Goal: Information Seeking & Learning: Learn about a topic

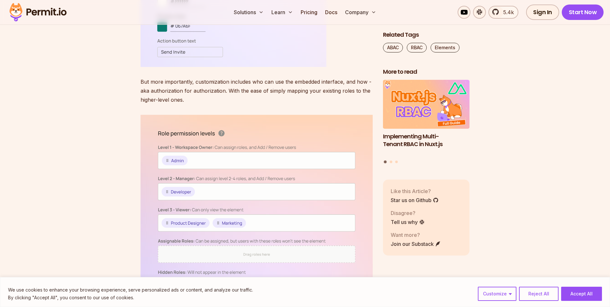
scroll to position [985, 0]
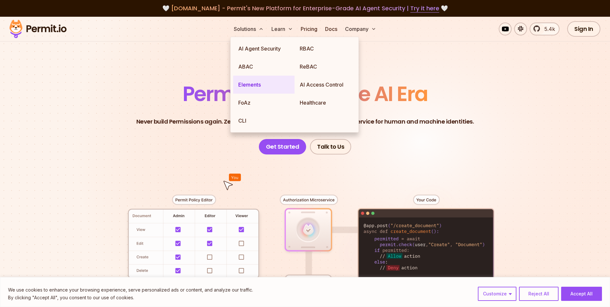
click at [250, 82] on link "Elements" at bounding box center [263, 85] width 61 height 18
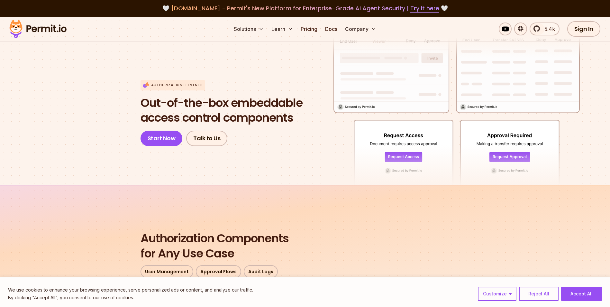
click at [93, 148] on section "Authorization Elements Out-of-the-box embeddable access control components Star…" at bounding box center [305, 101] width 610 height 168
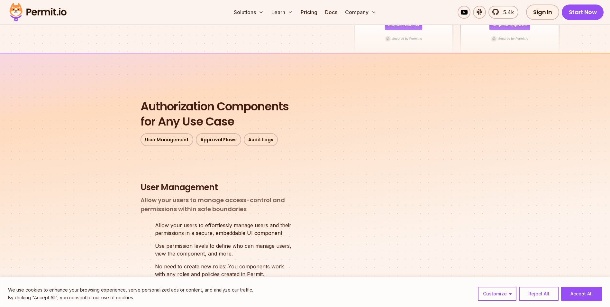
scroll to position [214, 0]
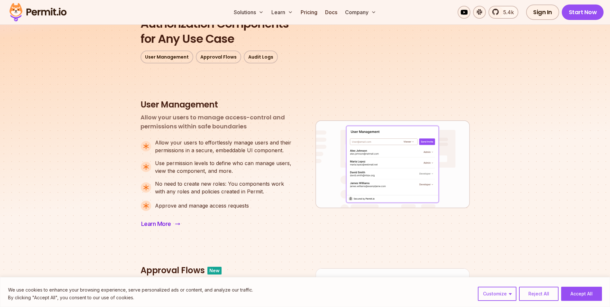
click at [148, 226] on span "Learn More" at bounding box center [156, 223] width 30 height 9
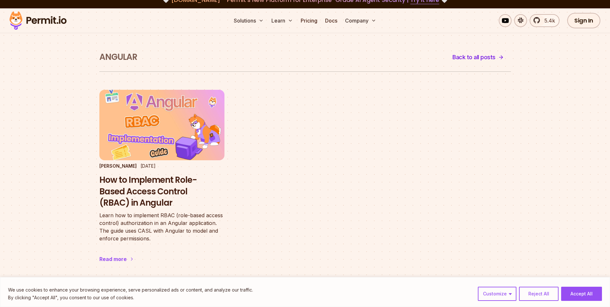
scroll to position [11, 0]
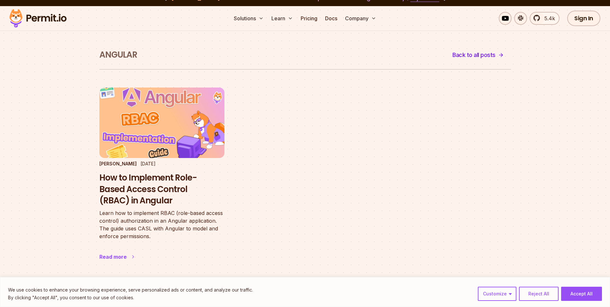
click at [150, 188] on h3 "How to Implement Role-Based Access Control (RBAC) in Angular" at bounding box center [161, 189] width 125 height 34
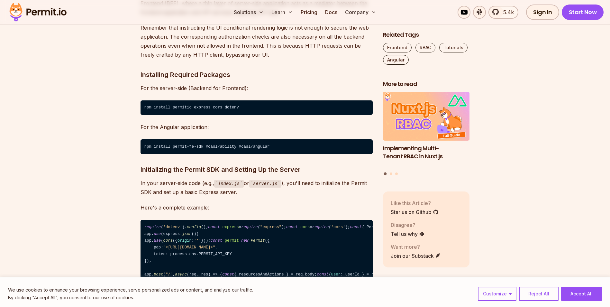
scroll to position [857, 0]
